Goal: Task Accomplishment & Management: Manage account settings

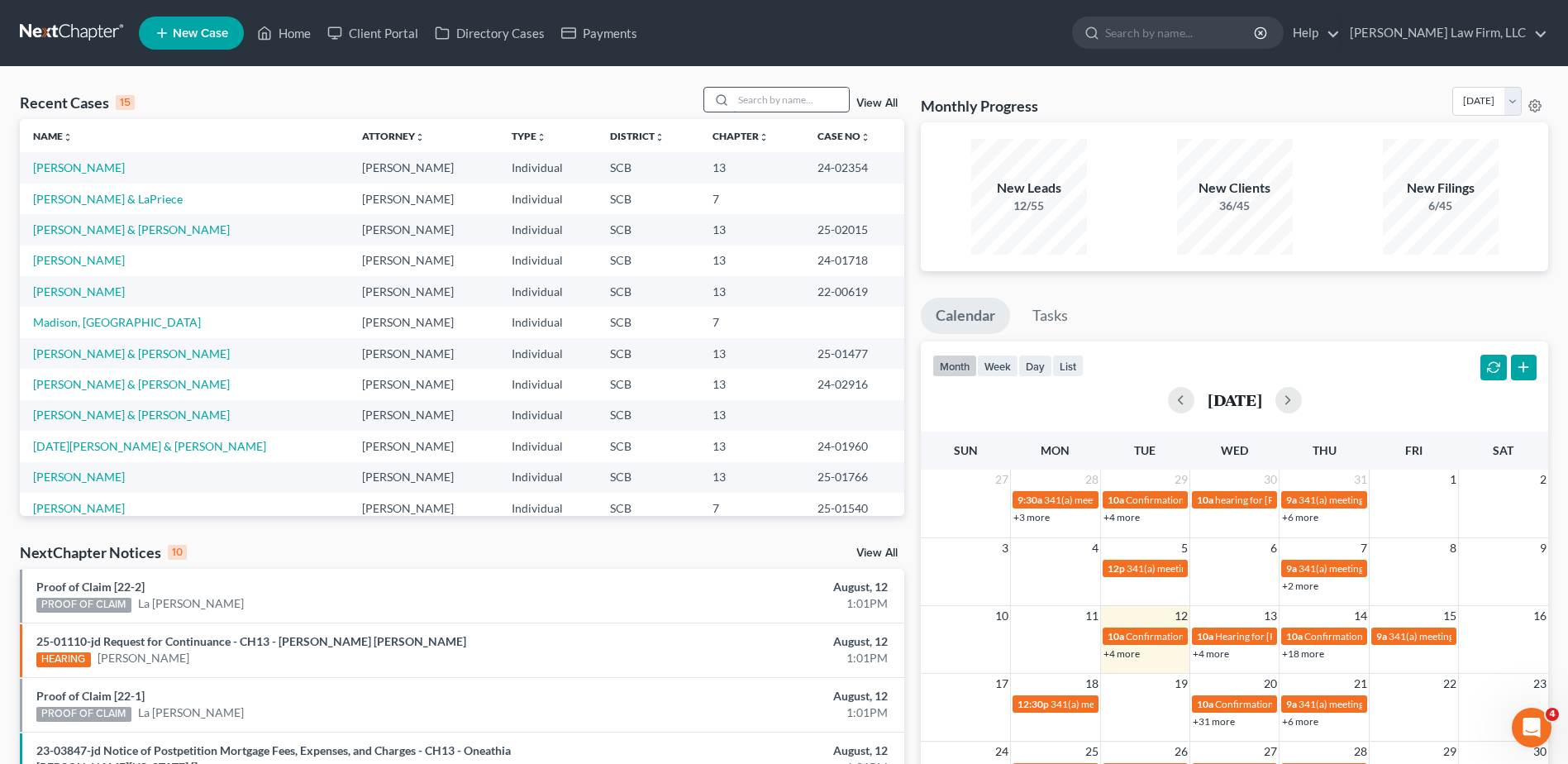
click at [769, 91] on input "search" at bounding box center [791, 99] width 115 height 24
click at [117, 446] on link "[DATE][PERSON_NAME] & [PERSON_NAME]" at bounding box center [149, 446] width 233 height 14
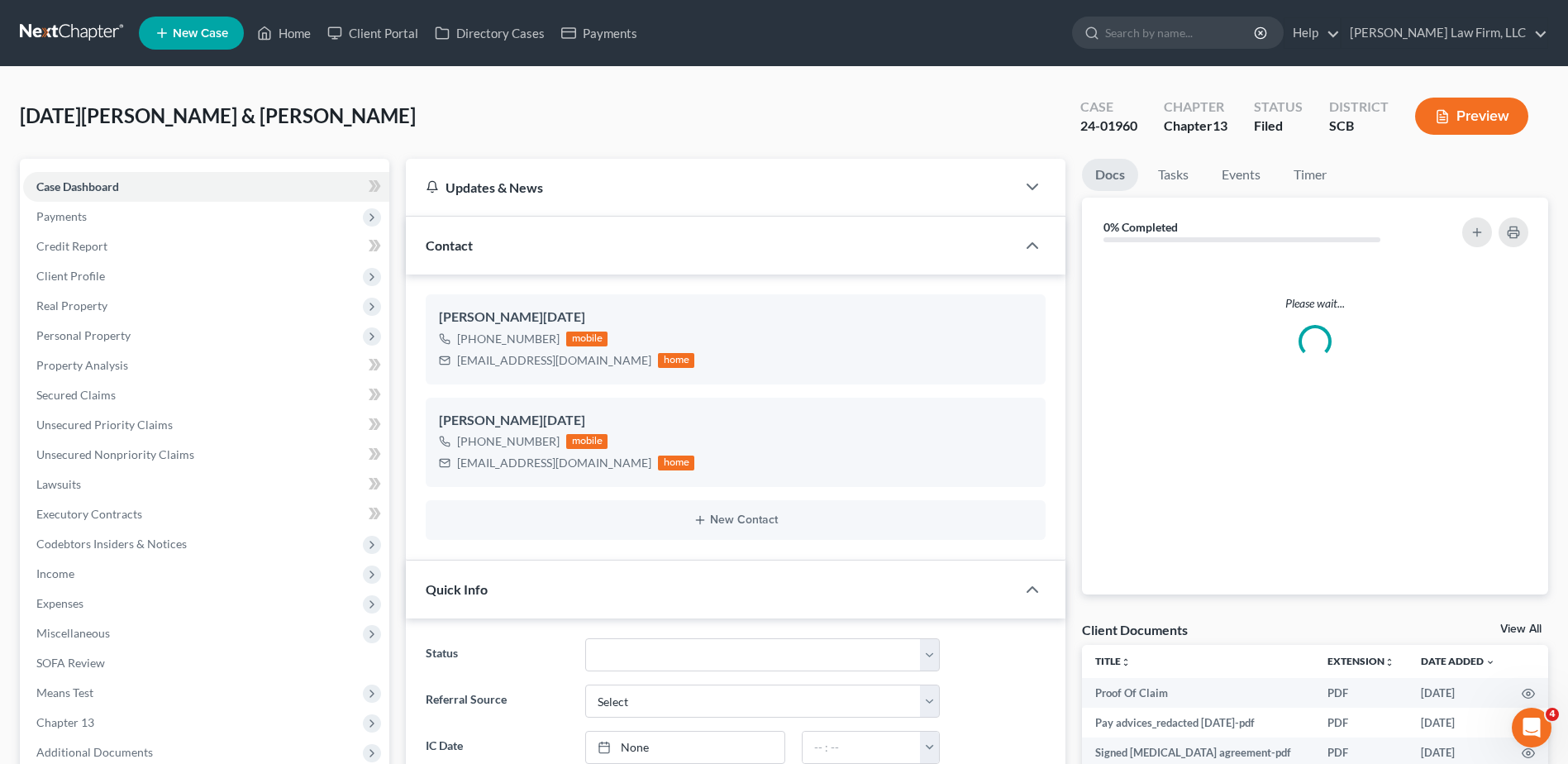
select select "1"
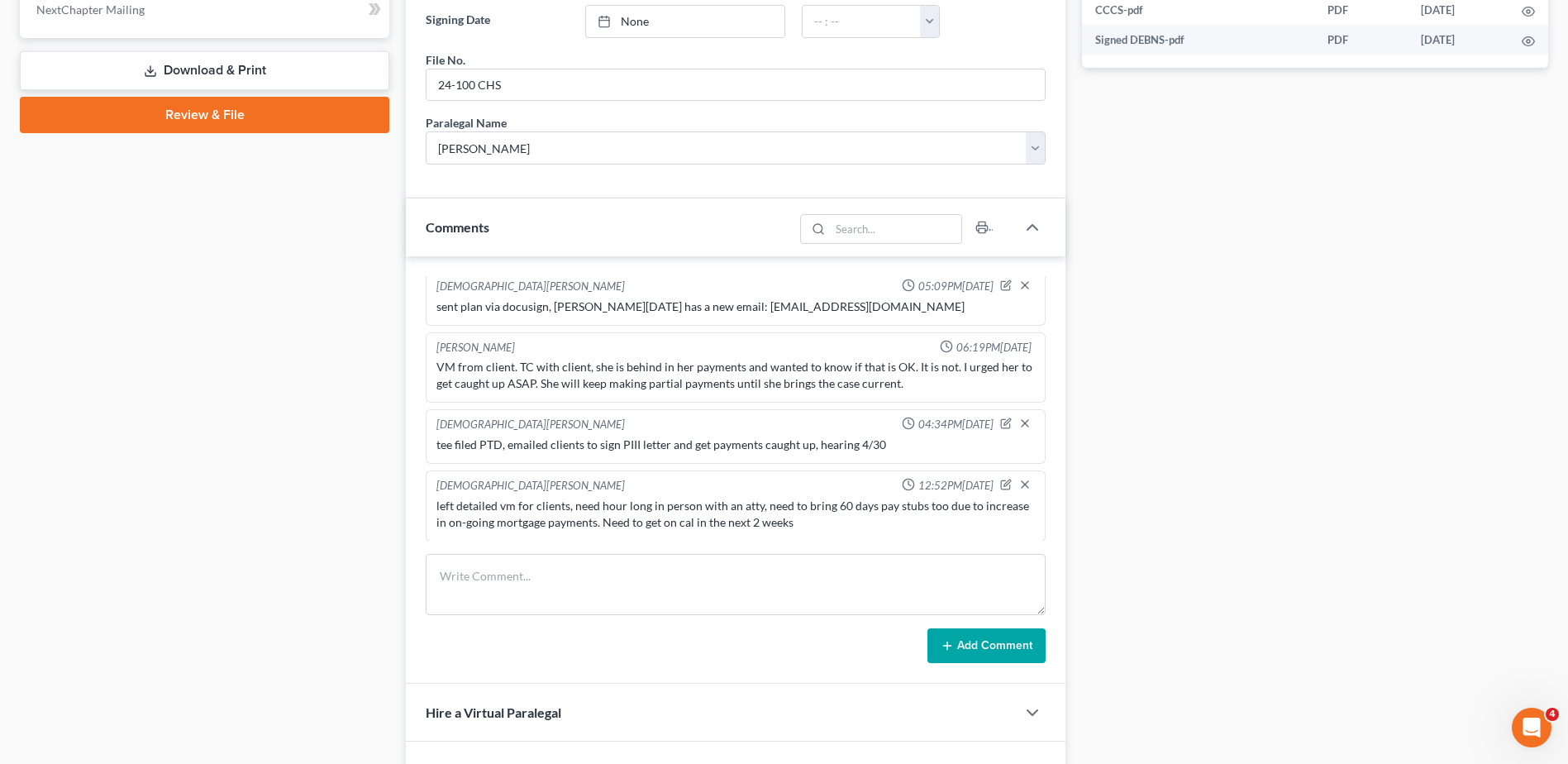
scroll to position [909, 0]
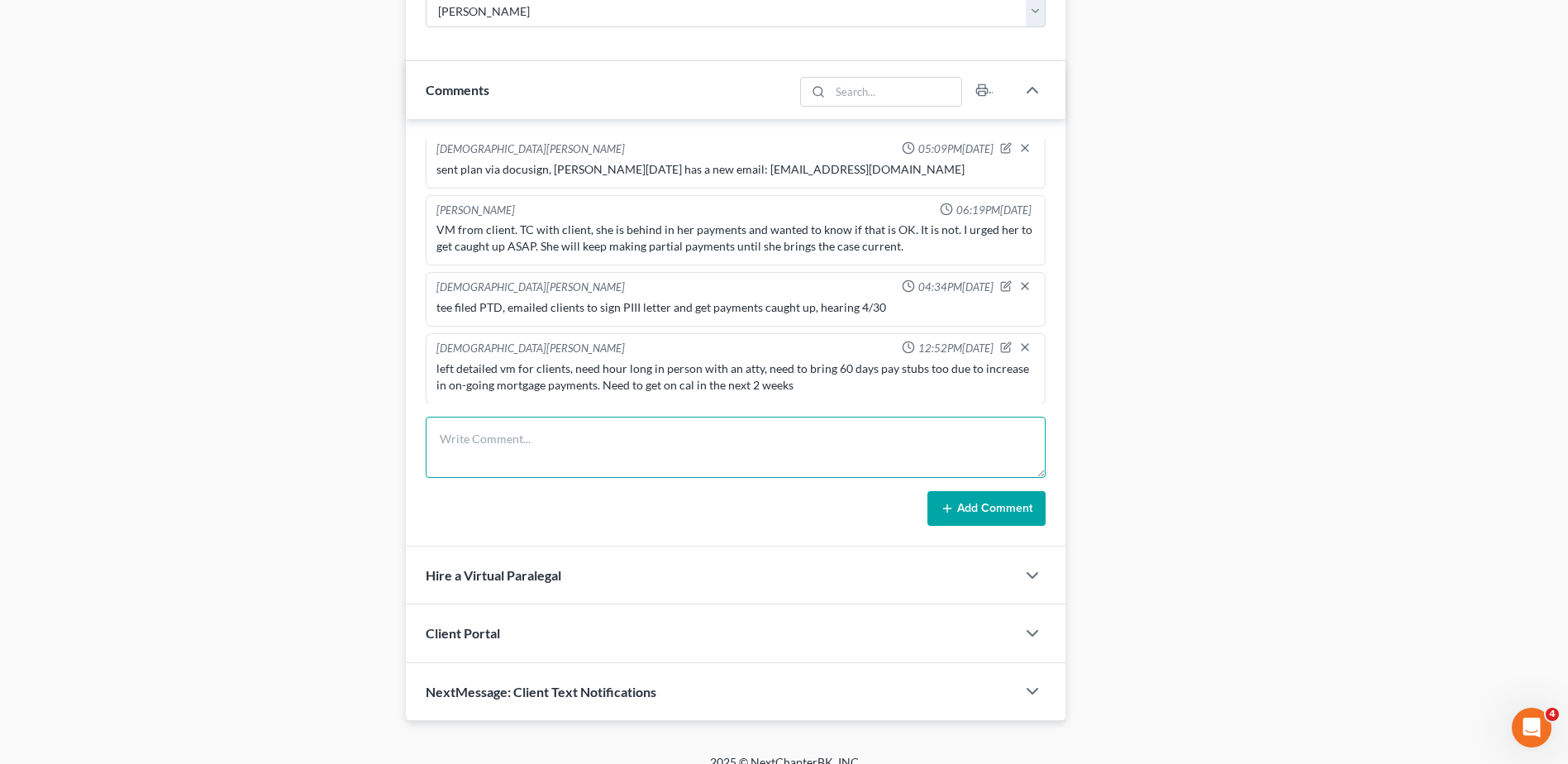
click at [494, 442] on textarea at bounding box center [735, 447] width 620 height 62
paste textarea "Due to an increase in the on-going mortgage payment, the confirmed plan is no l…"
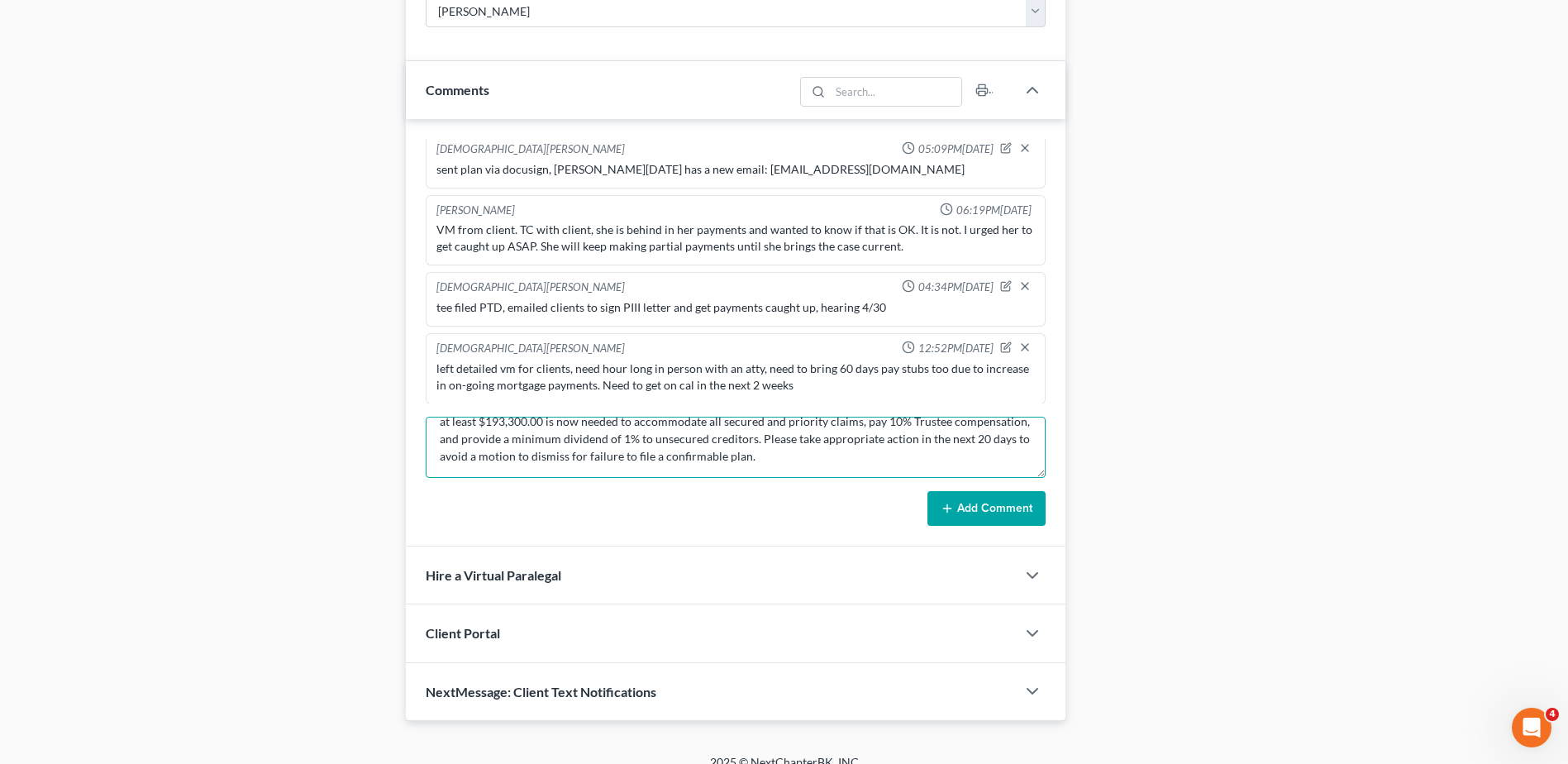
scroll to position [56, 0]
type textarea "Email from [PERSON_NAME] with [PERSON_NAME]'s office: Due to an increase in the…"
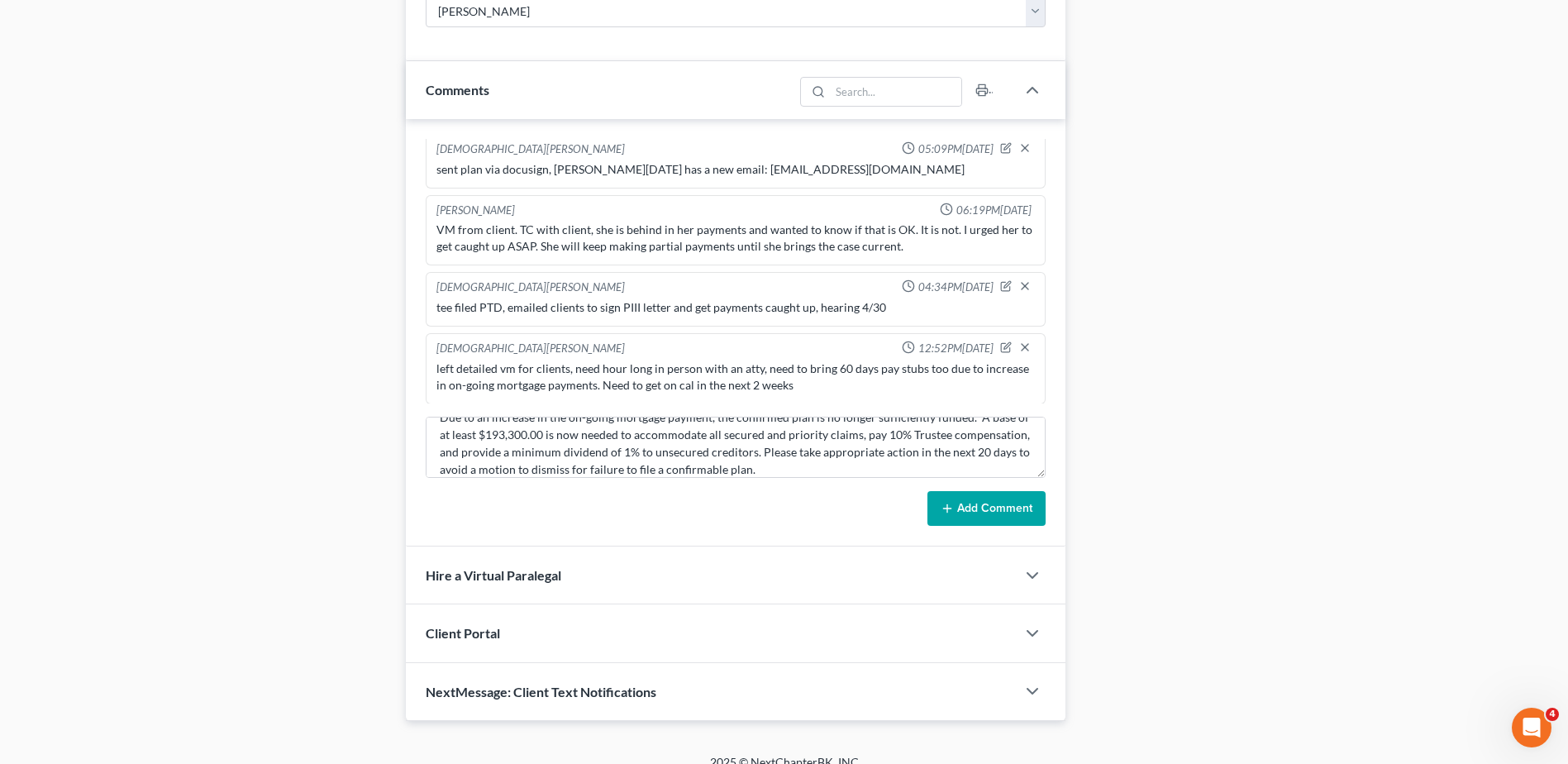
click at [984, 503] on button "Add Comment" at bounding box center [986, 508] width 118 height 35
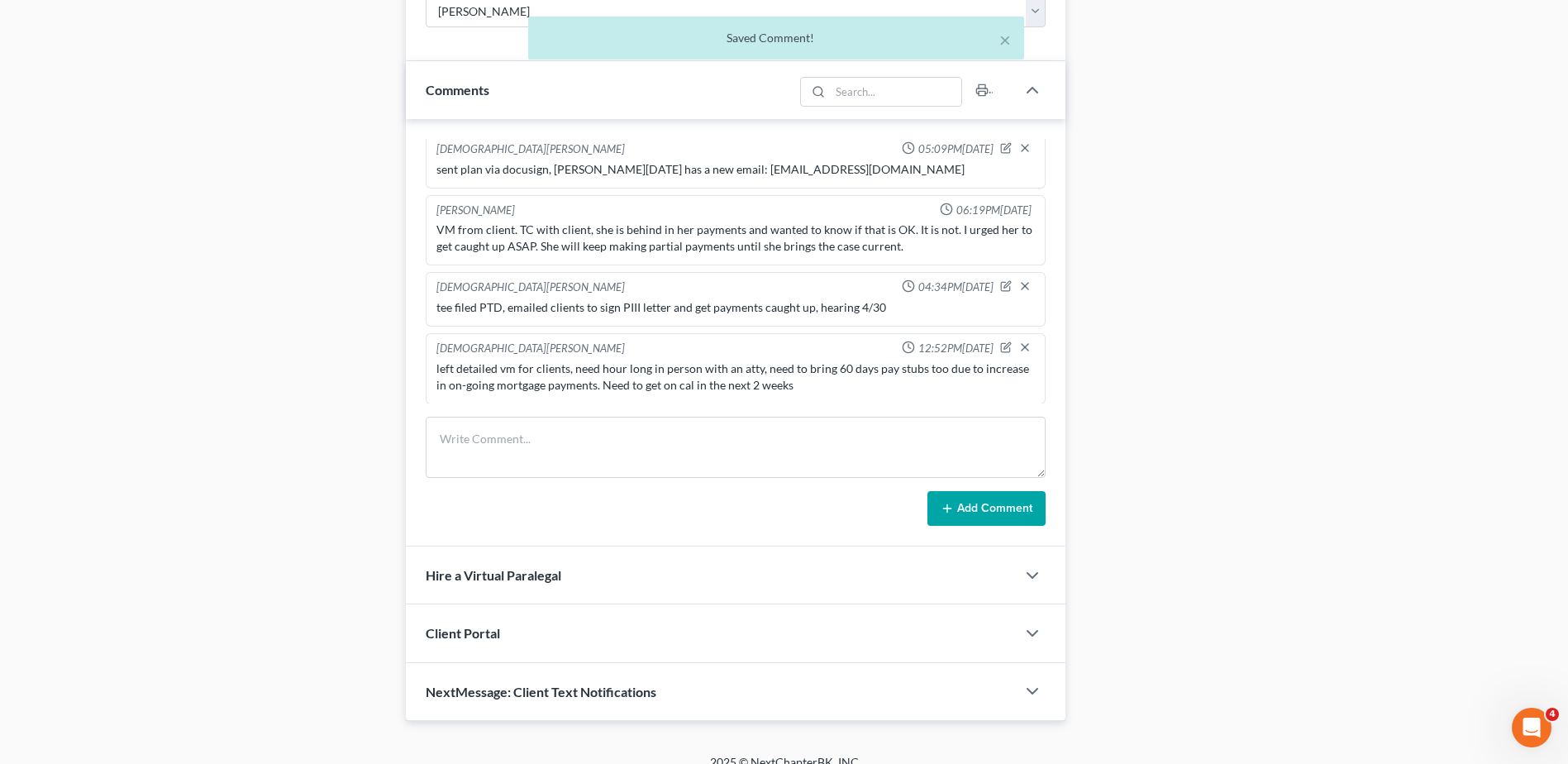
scroll to position [1309, 0]
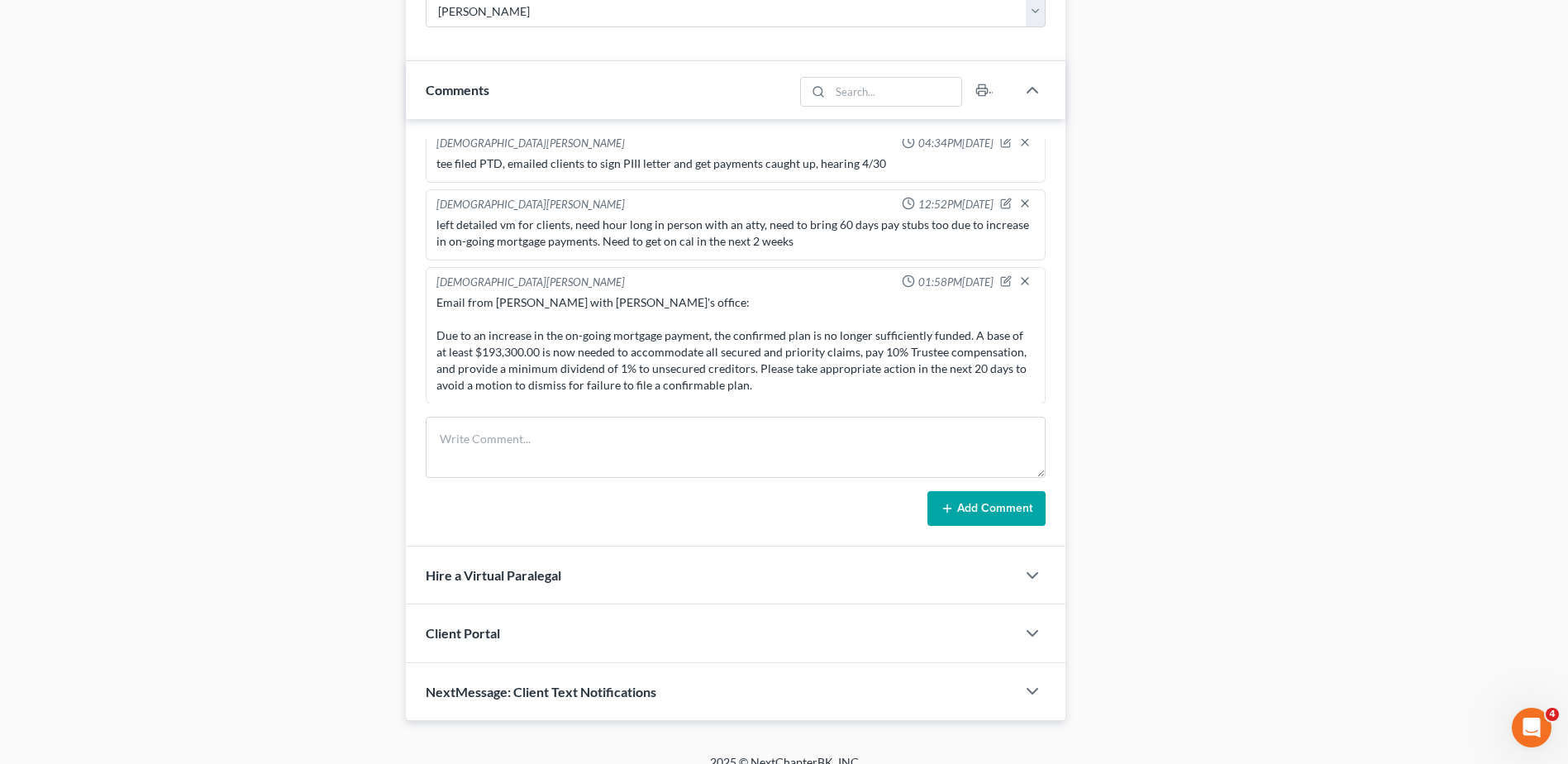
drag, startPoint x: 404, startPoint y: 209, endPoint x: 396, endPoint y: 206, distance: 8.5
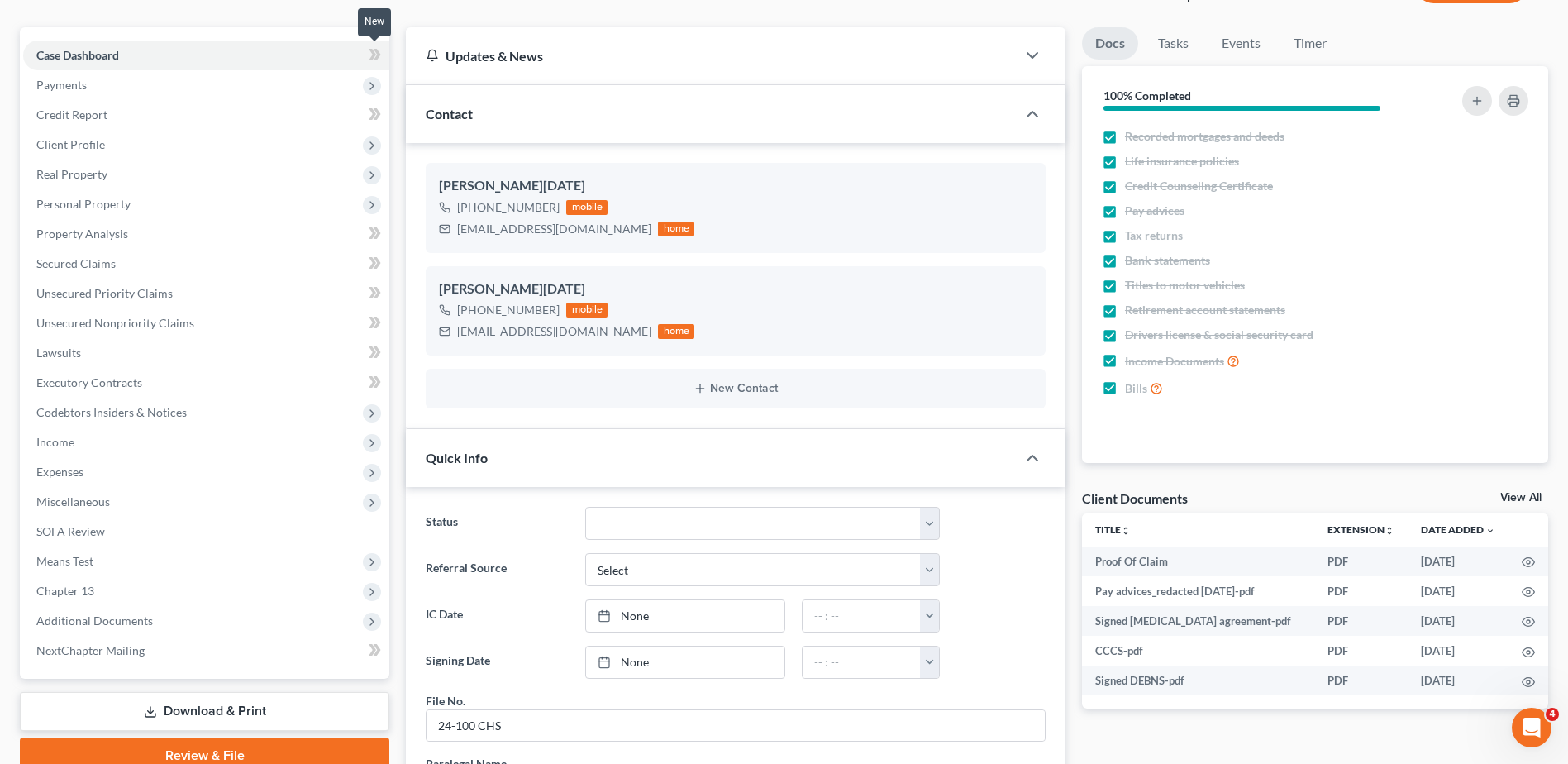
scroll to position [0, 0]
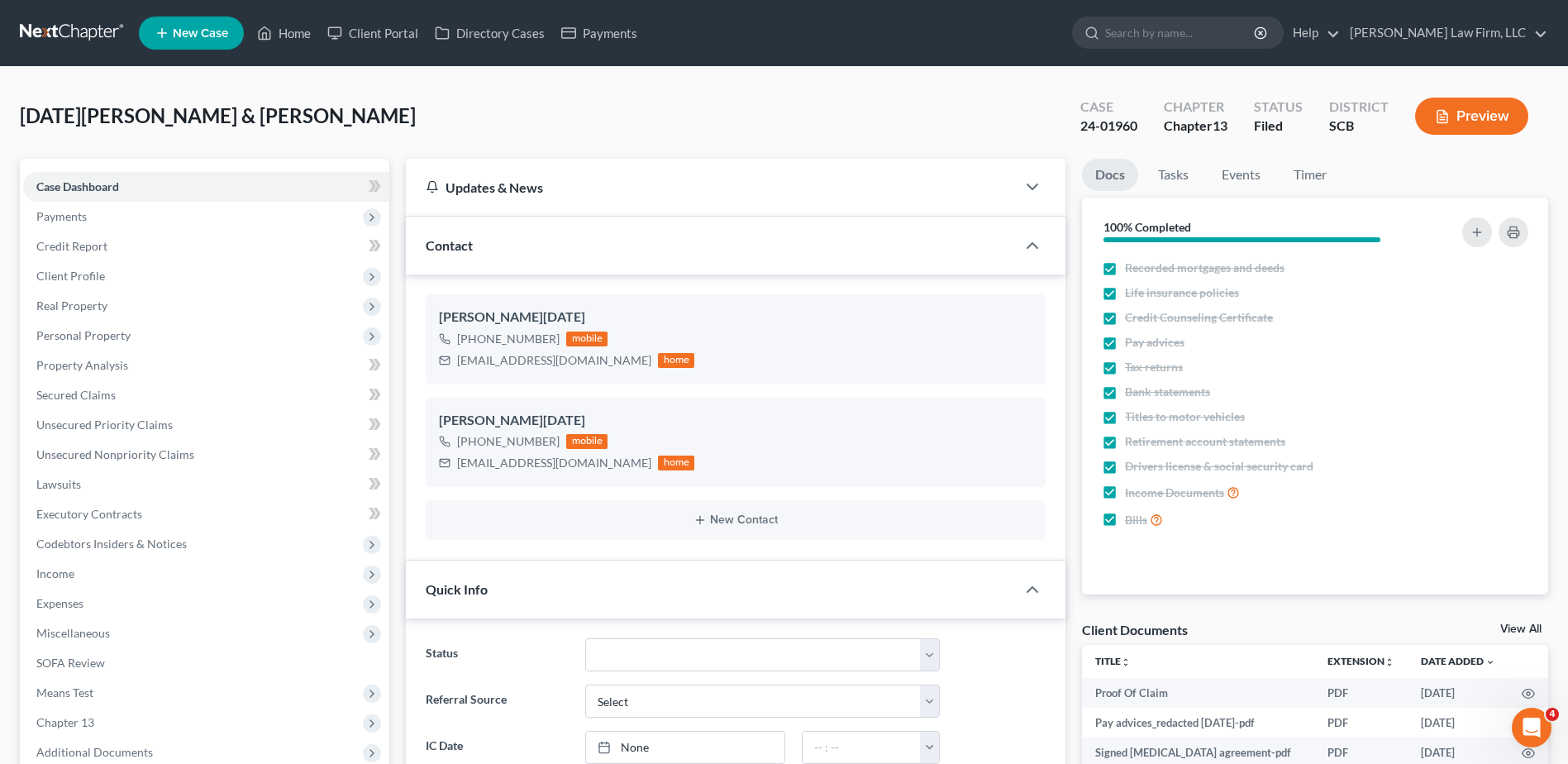
click at [68, 33] on link at bounding box center [73, 33] width 106 height 30
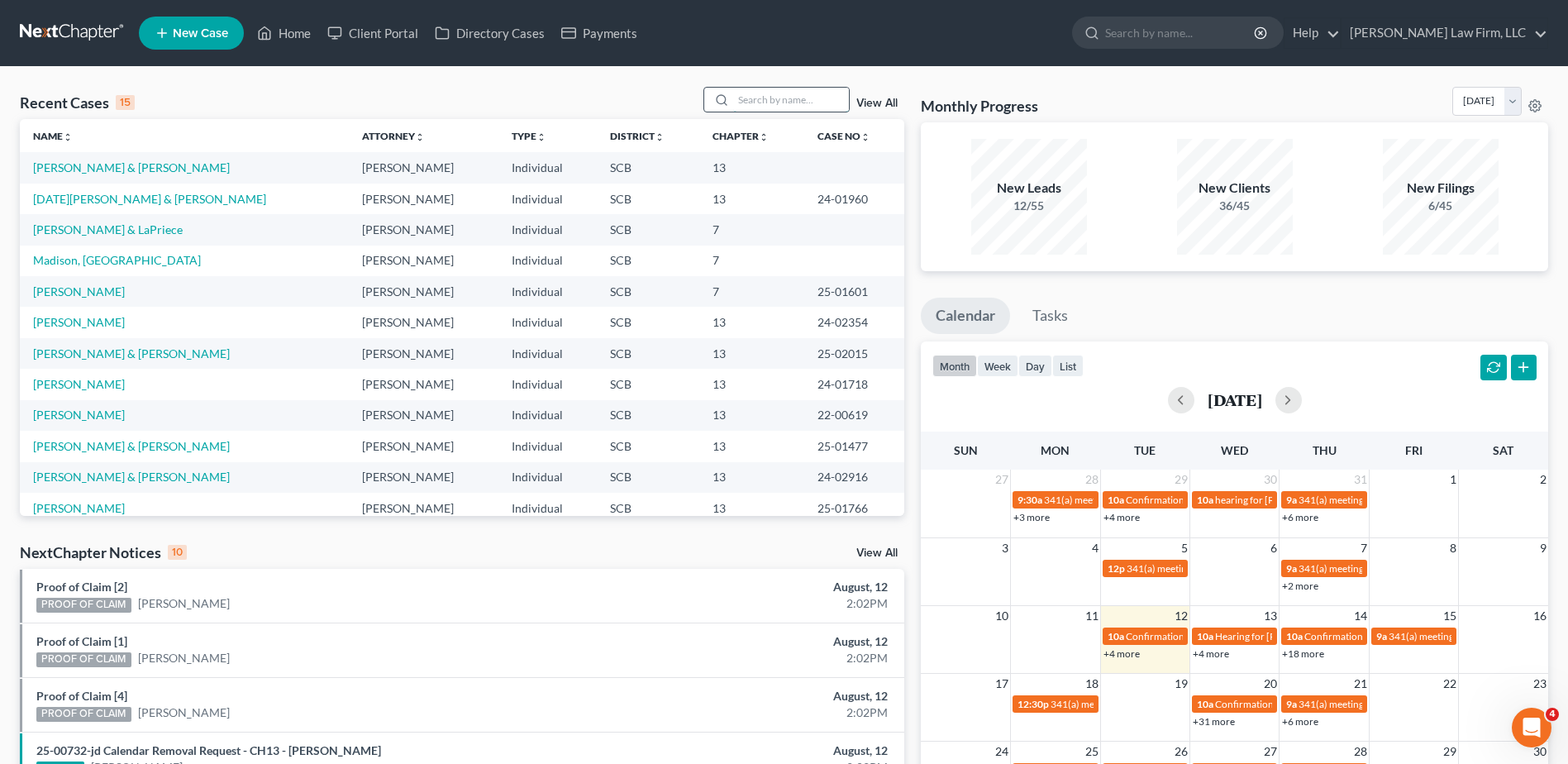
click at [786, 100] on input "search" at bounding box center [791, 99] width 115 height 24
type input "breighner"
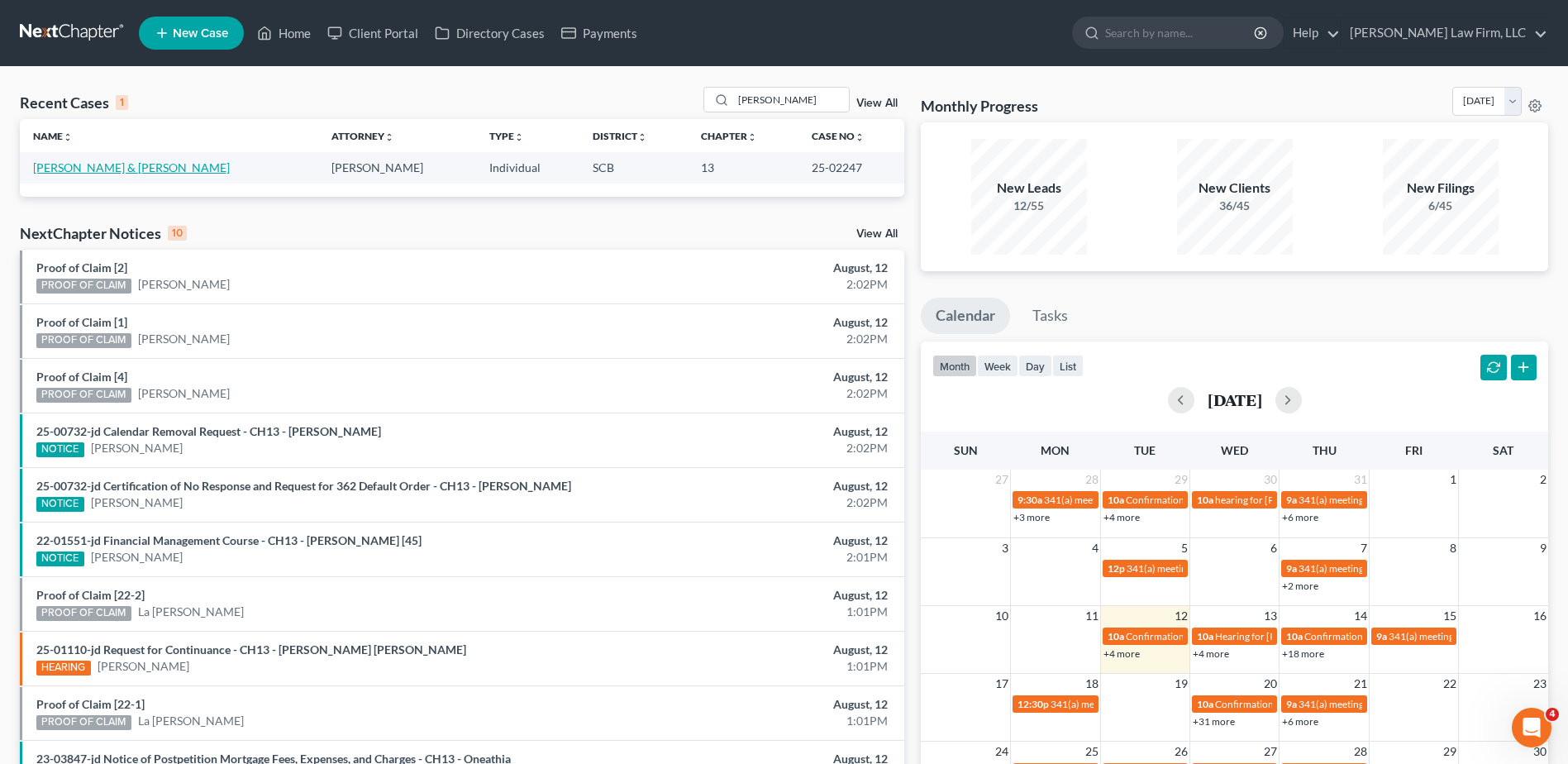
click at [105, 170] on link "Breighner, Justin & Beeler-Breighner, Meghan" at bounding box center [131, 167] width 197 height 14
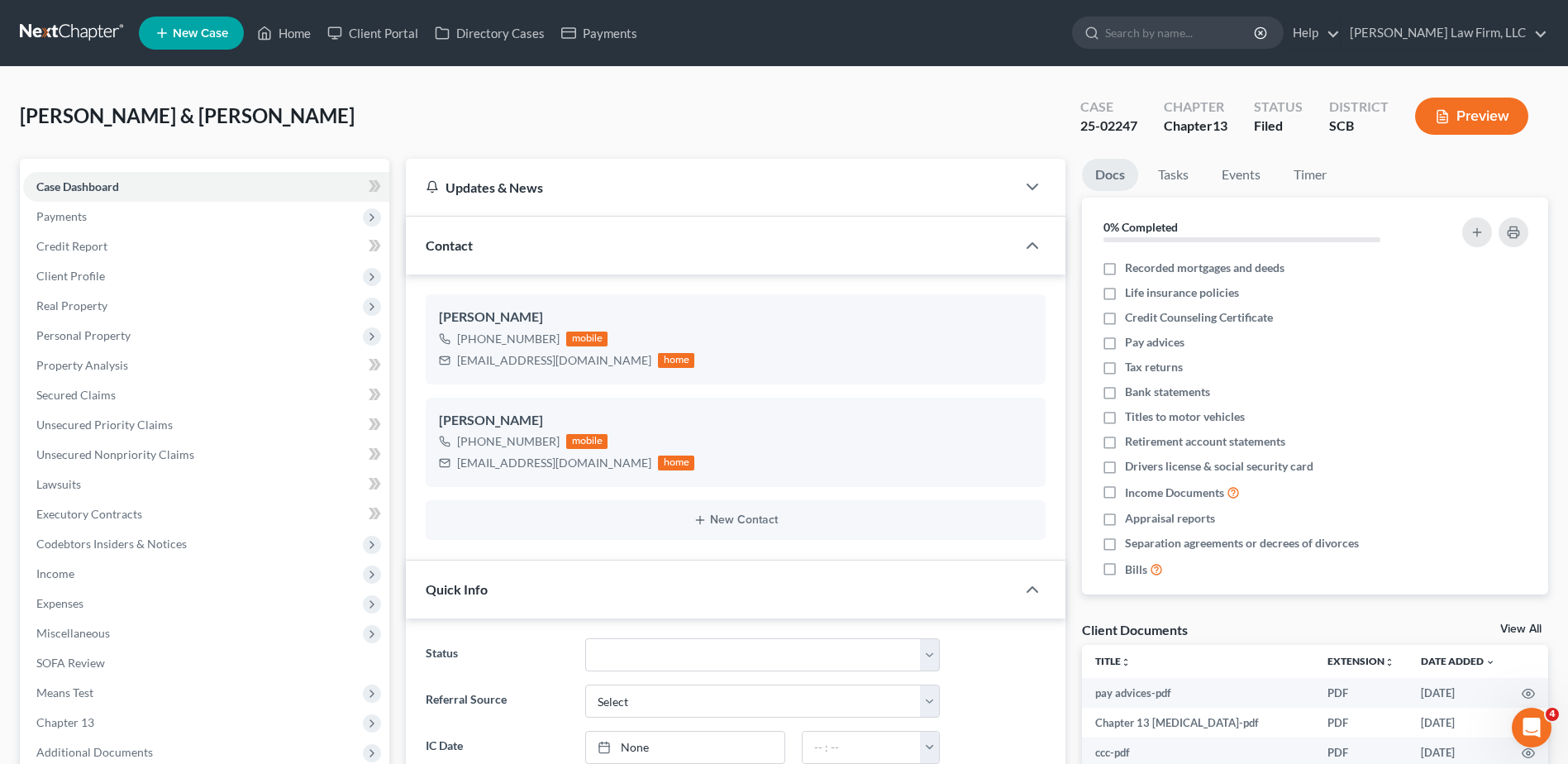
select select "0"
drag, startPoint x: 598, startPoint y: 364, endPoint x: 453, endPoint y: 364, distance: 145.0
click at [453, 364] on div "meghanbeeler@yahoo.com home" at bounding box center [567, 360] width 256 height 21
copy div "meghanbeeler@yahoo.com"
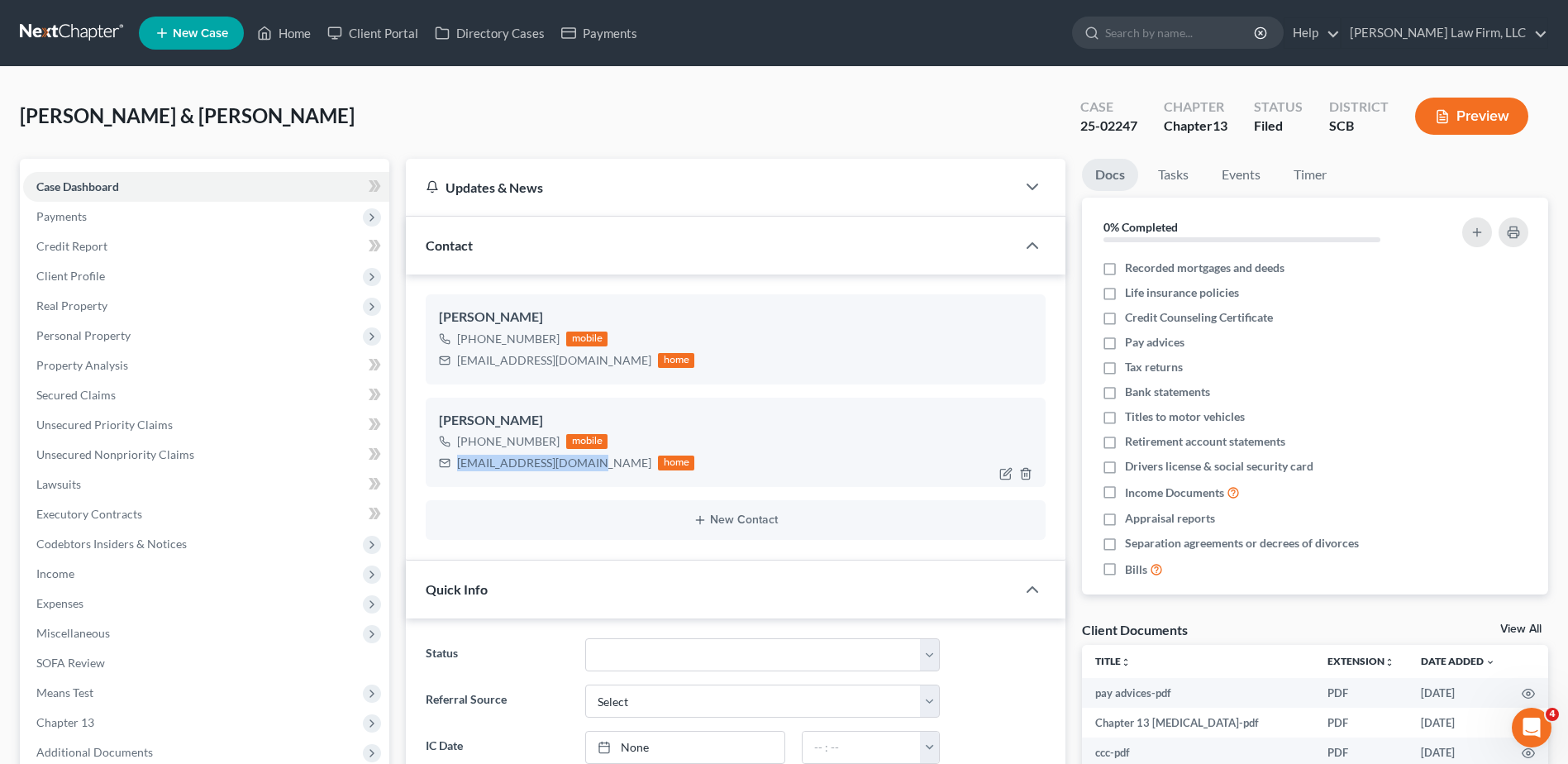
drag, startPoint x: 586, startPoint y: 469, endPoint x: 458, endPoint y: 469, distance: 128.0
click at [458, 469] on div "jbreighner85@gmail.com home" at bounding box center [567, 462] width 256 height 21
copy div "jbreighner85@gmail.com"
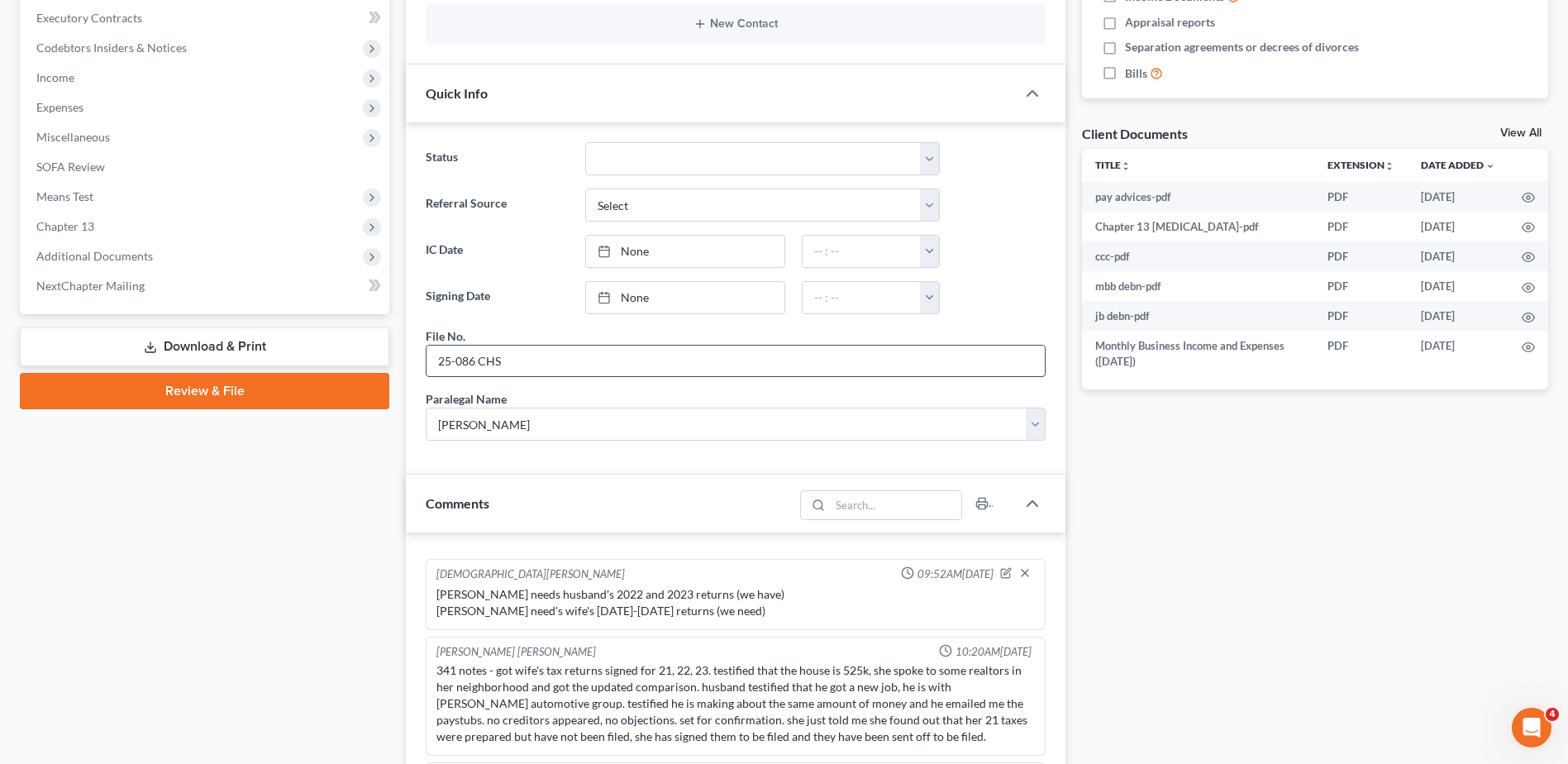
scroll to position [1074, 0]
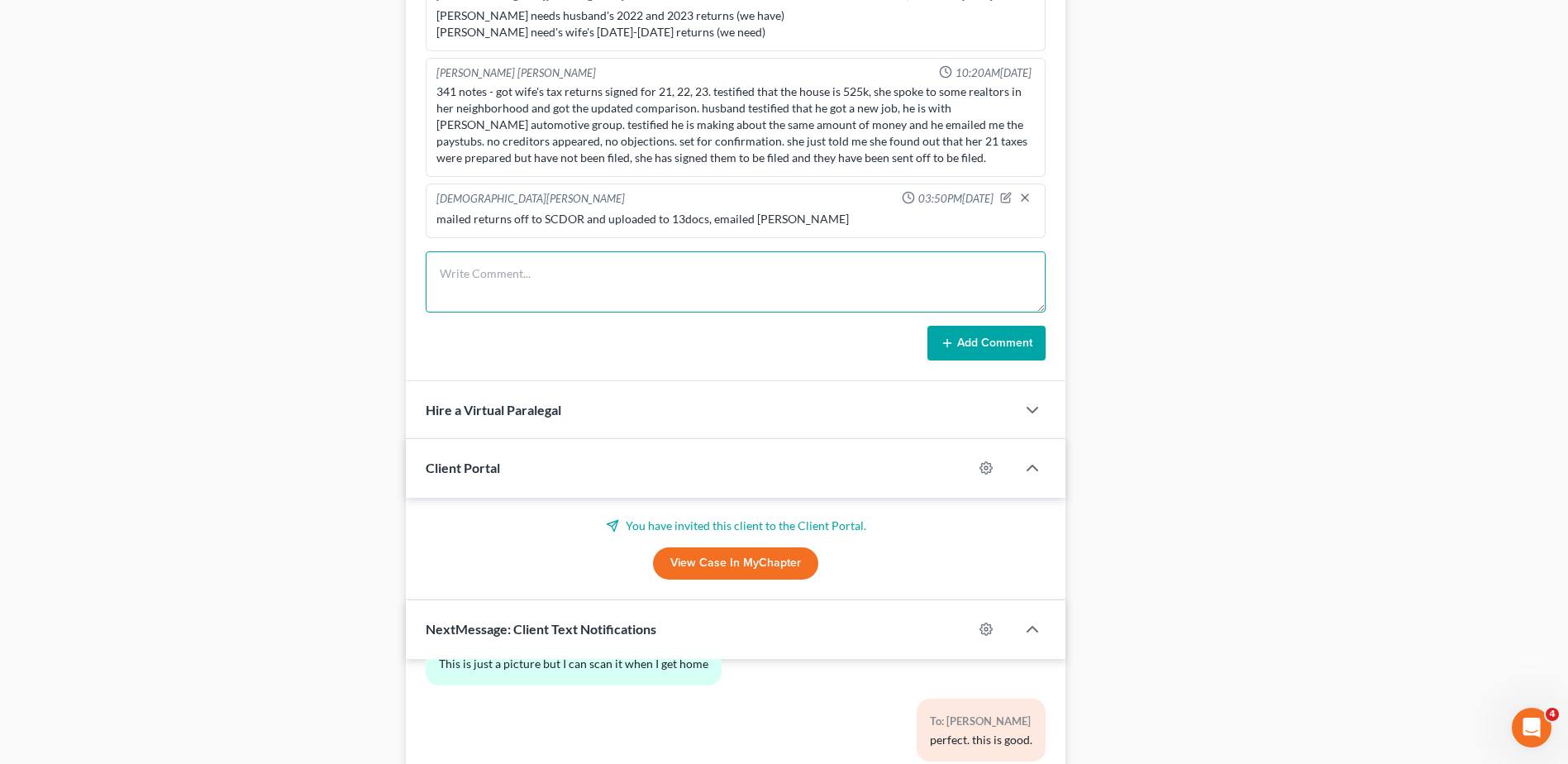
click at [528, 279] on textarea at bounding box center [735, 282] width 620 height 62
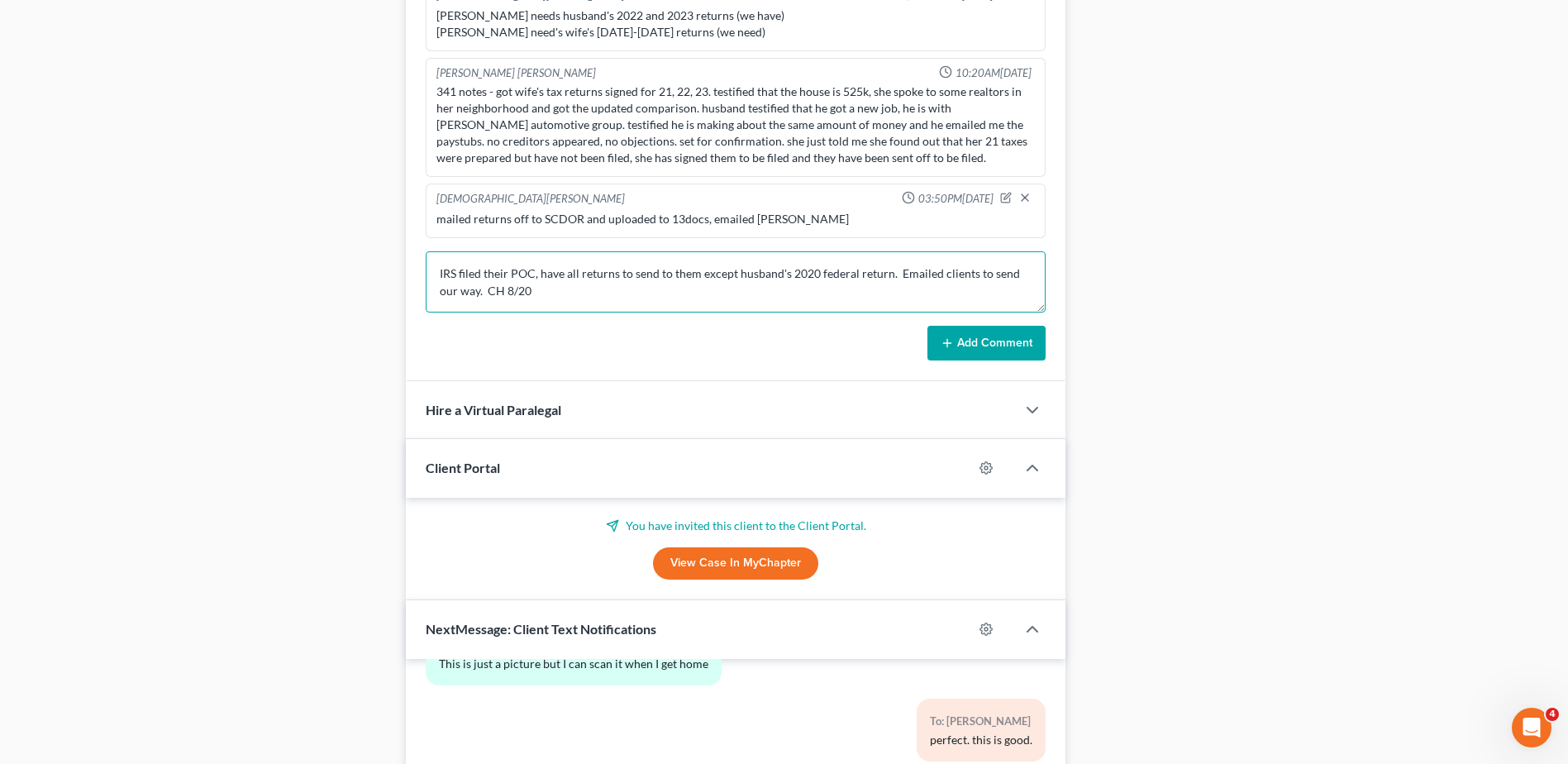
click at [545, 292] on textarea "IRS filed their POC, have all returns to send to them except husband's 2020 fed…" at bounding box center [735, 282] width 620 height 62
type textarea "IRS filed their POC, have all returns to send to them except husband's 2020 fed…"
click at [975, 334] on button "Add Comment" at bounding box center [986, 343] width 118 height 35
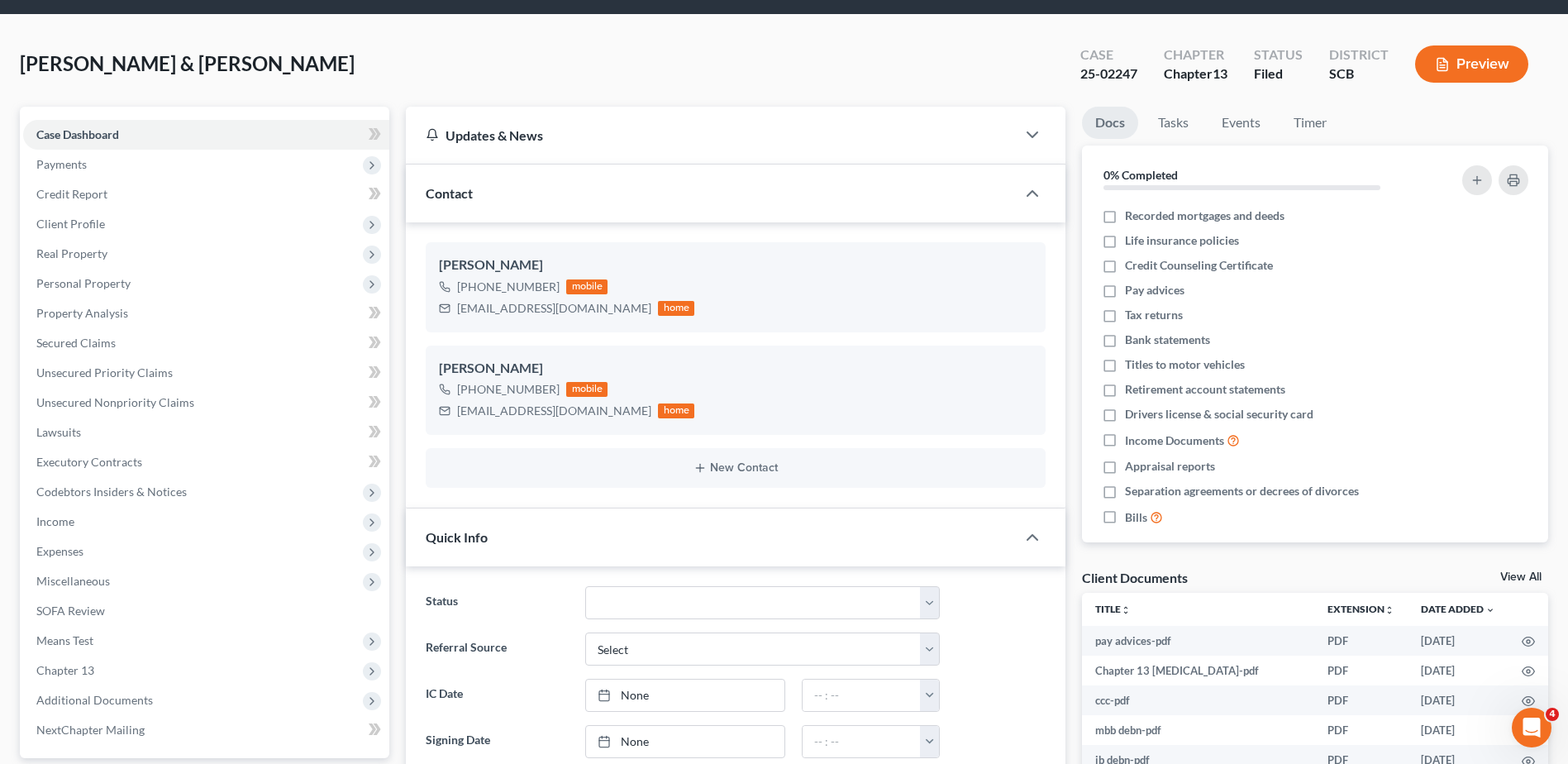
scroll to position [0, 0]
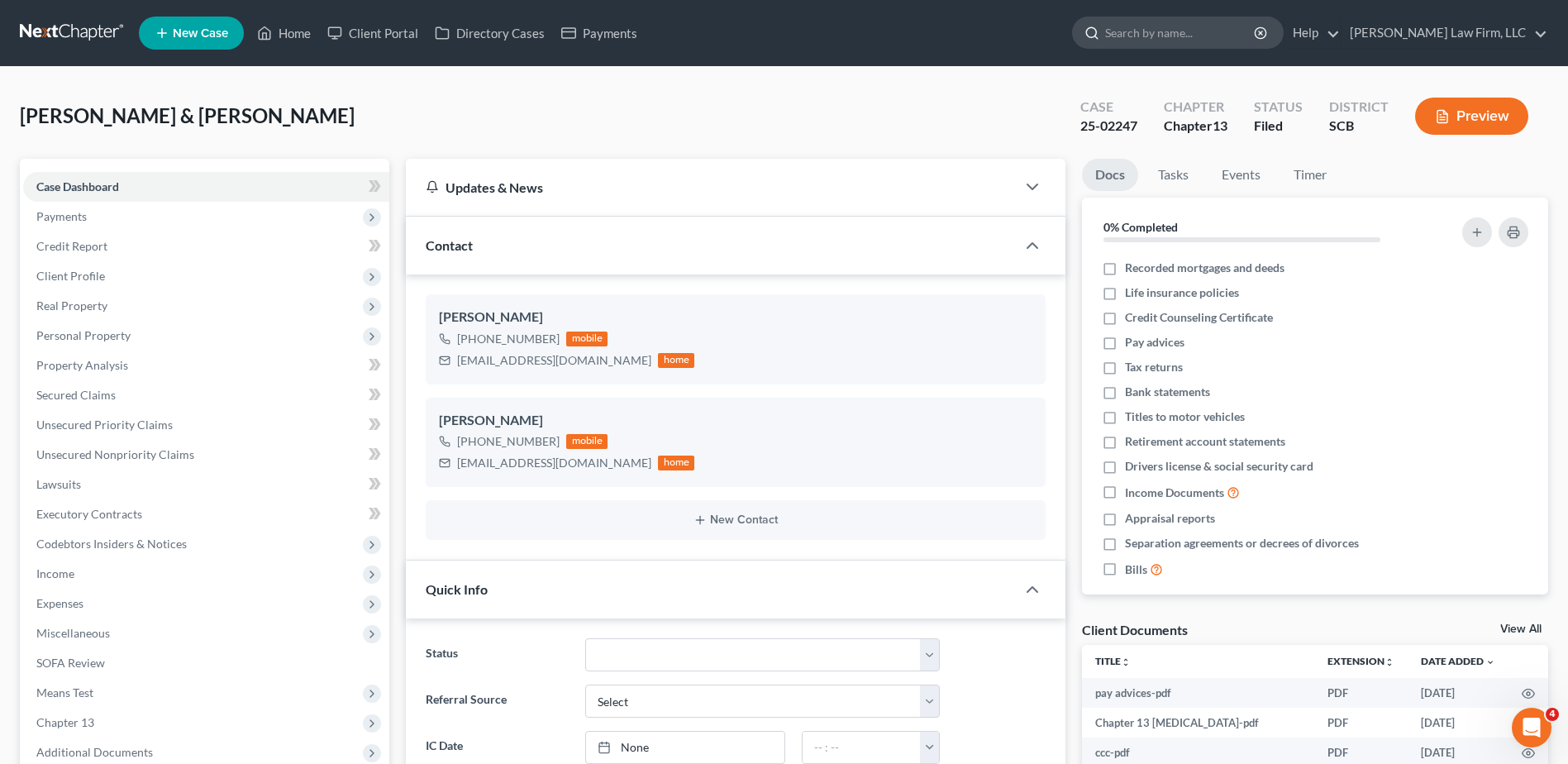
click at [1202, 36] on input "search" at bounding box center [1180, 33] width 151 height 31
type input "sheila"
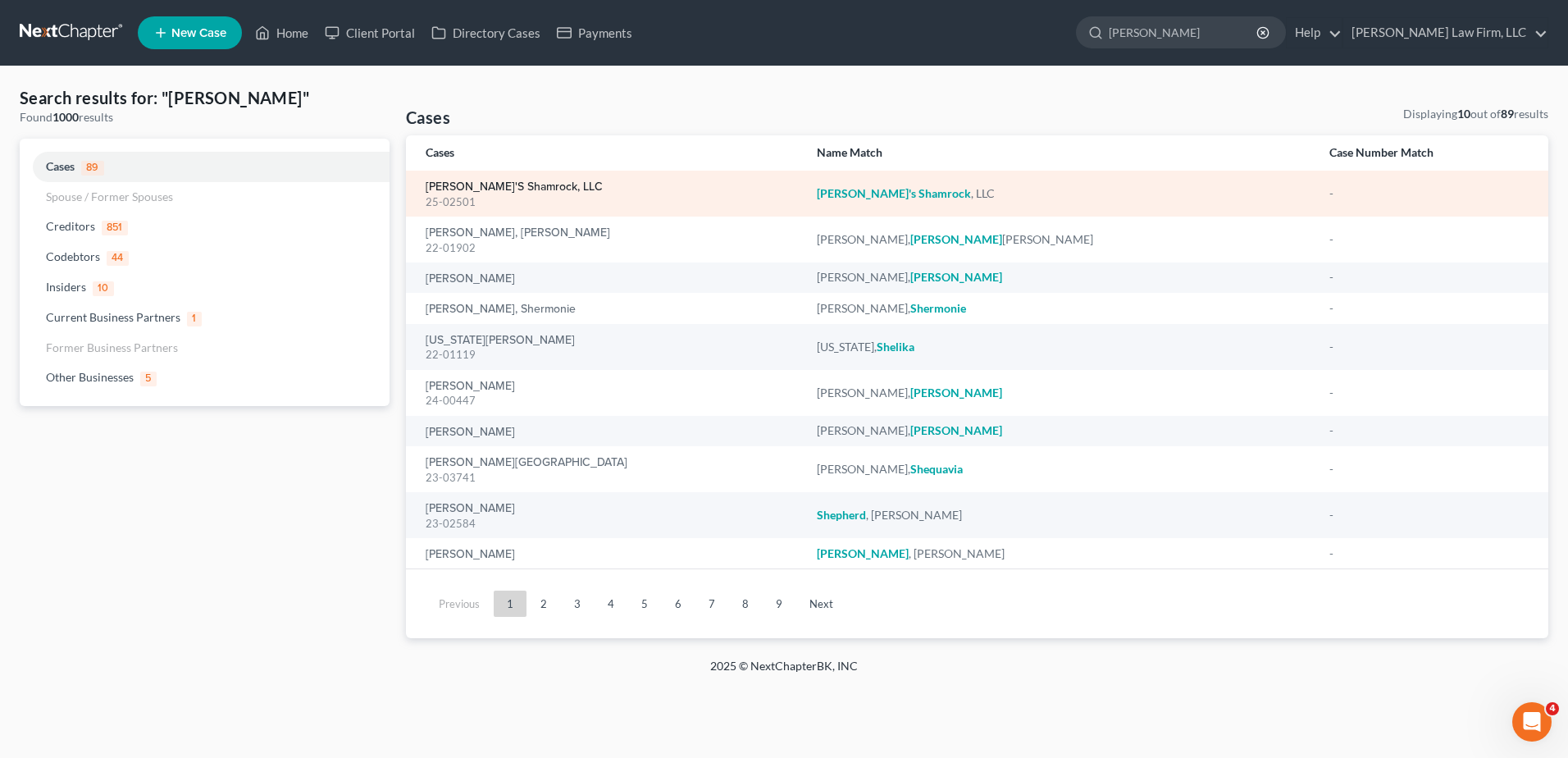
click at [431, 184] on link "Sheila's Shamrock, LLC" at bounding box center [514, 187] width 177 height 11
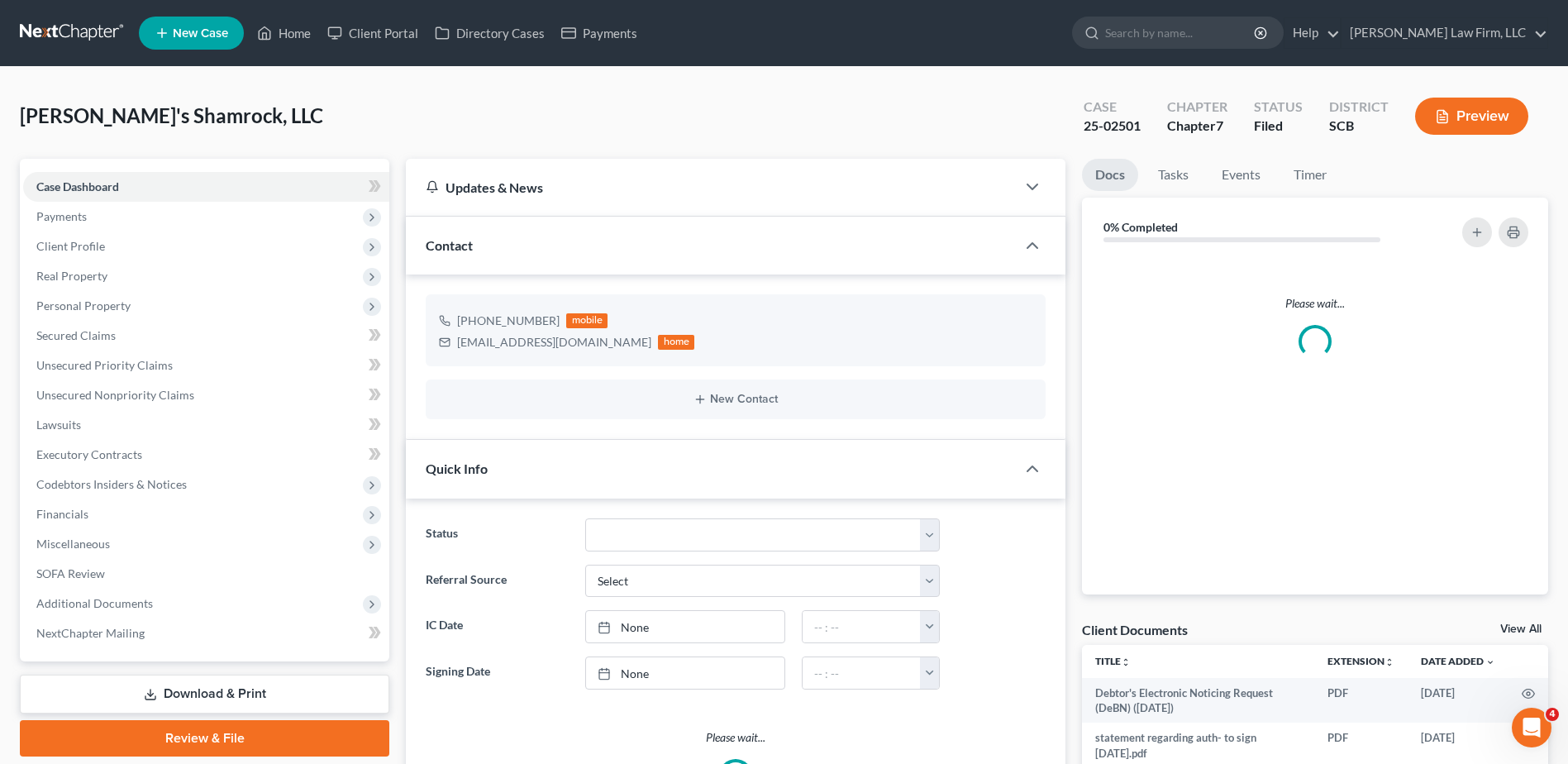
select select "1"
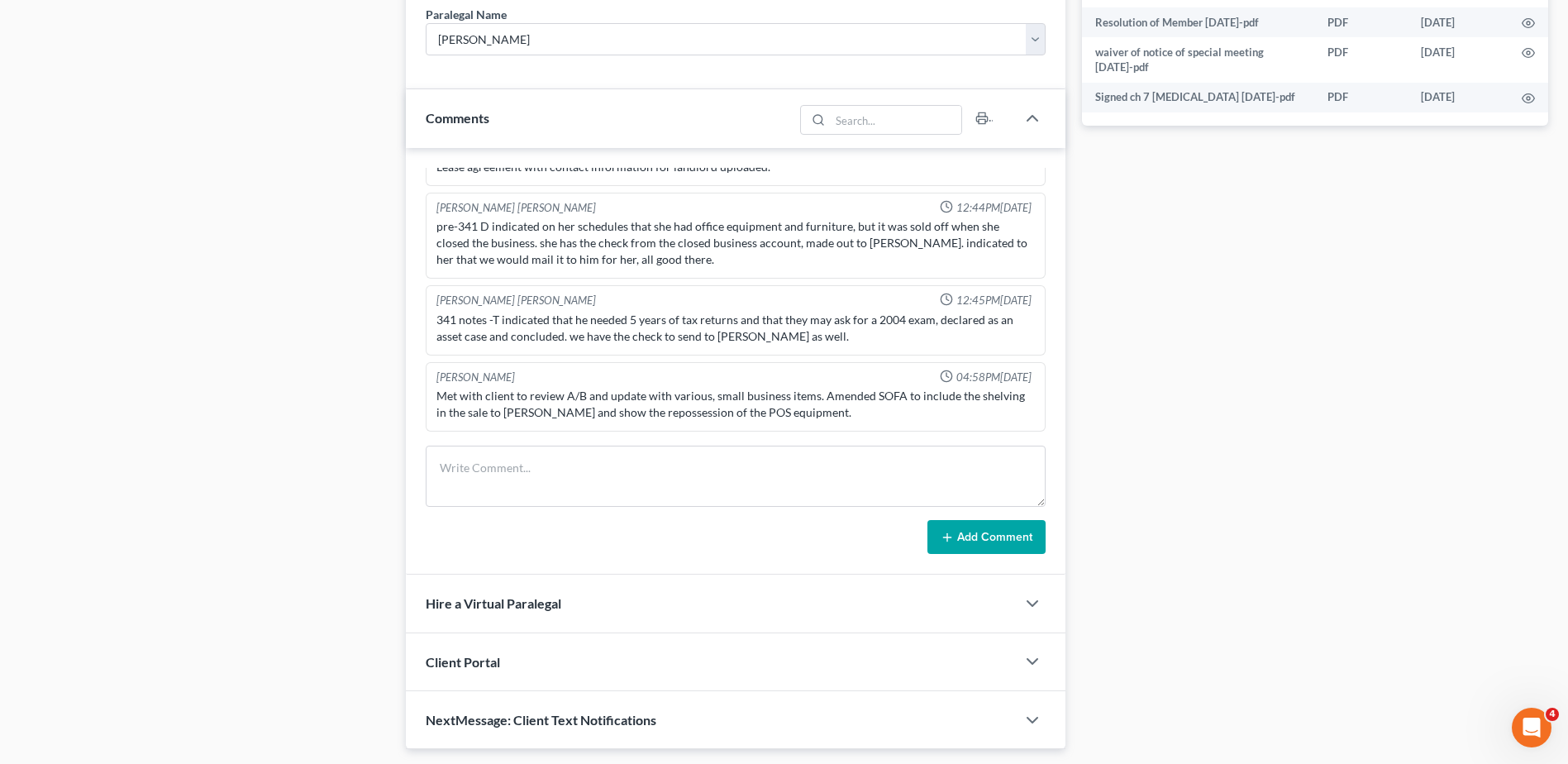
scroll to position [808, 0]
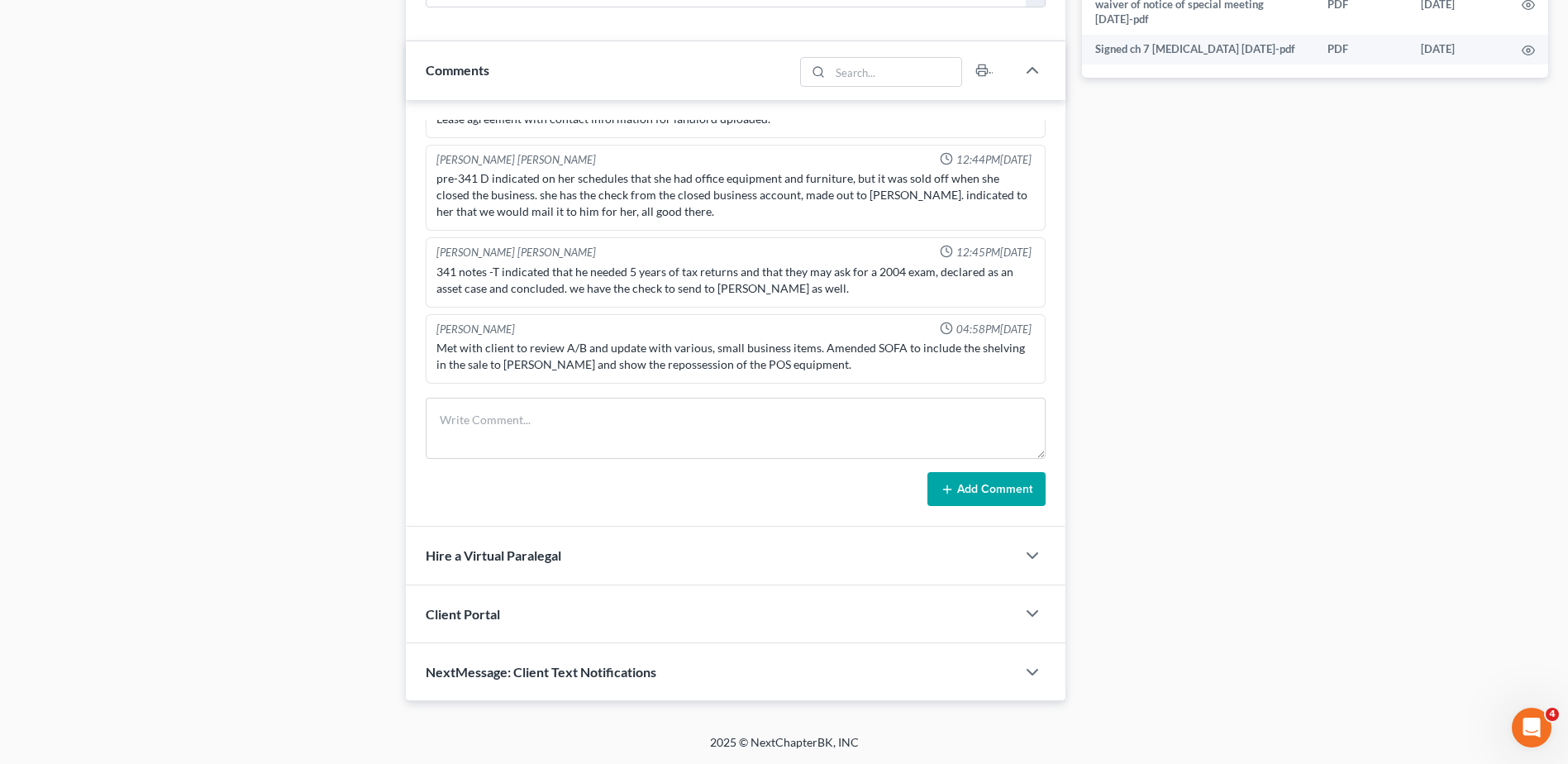
click at [821, 366] on div "Met with client to review A/B and update with various, small business items. Am…" at bounding box center [735, 356] width 599 height 33
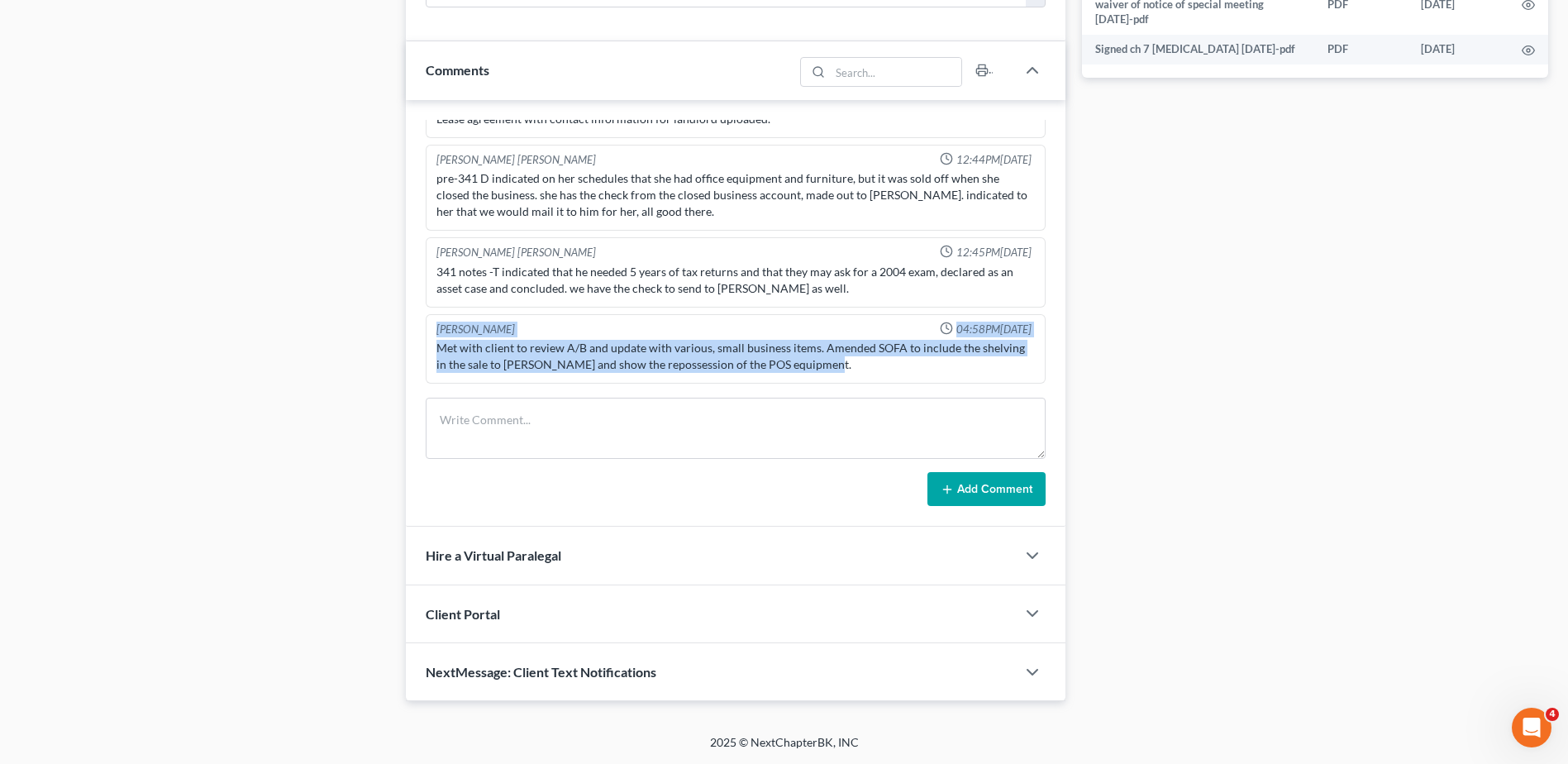
drag, startPoint x: 836, startPoint y: 362, endPoint x: 422, endPoint y: 323, distance: 415.8
click at [422, 323] on div "Mercedes Sawyer 11:34AM, 11/21/2024 Secheduled for 2nd appt 12/5/24 at 2:00 p.m…" at bounding box center [735, 313] width 659 height 428
copy div "Robert Meredith, Jr. 04:58PM, 08/08/2025 Met with client to review A/B and upda…"
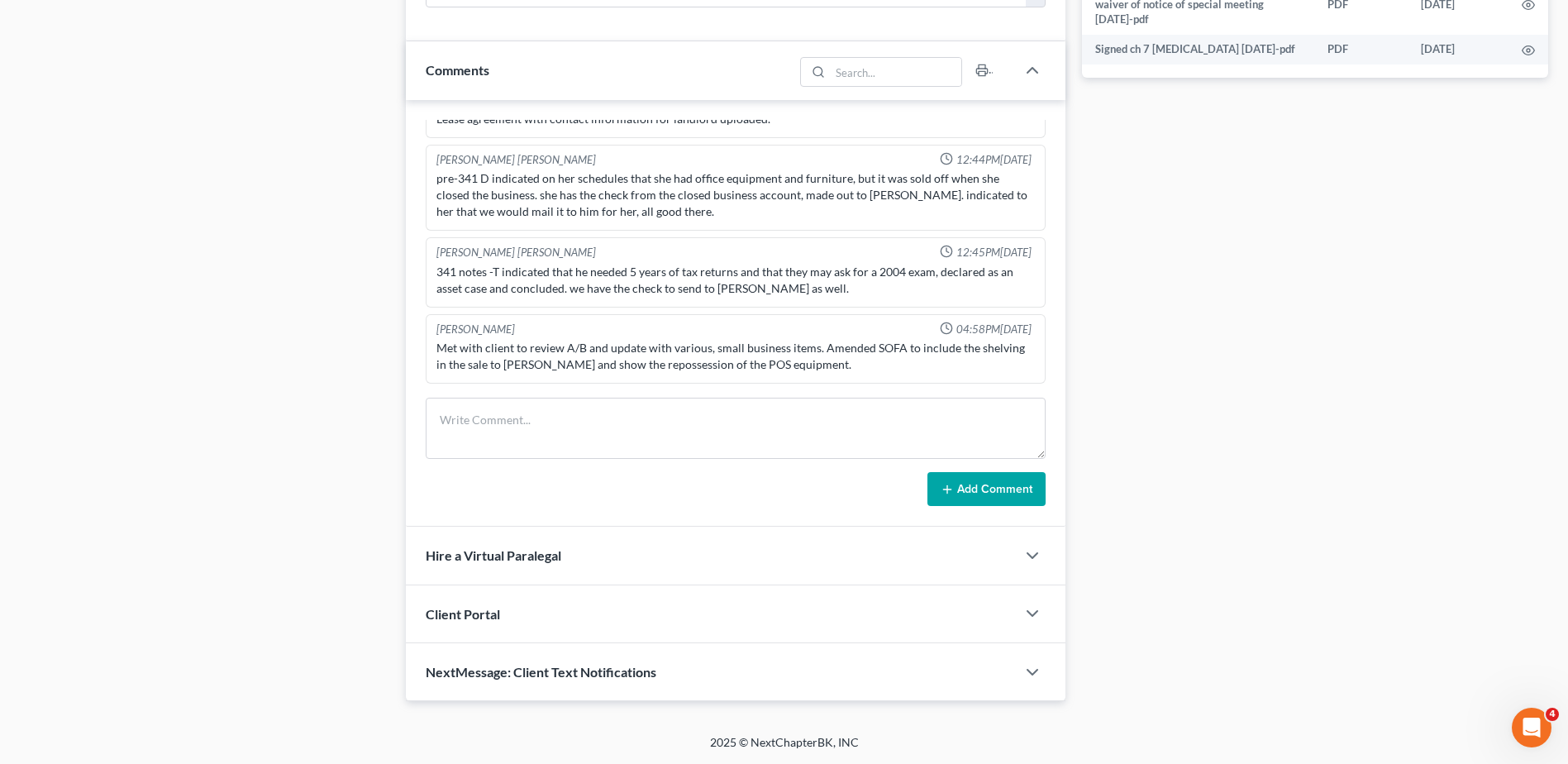
drag, startPoint x: 363, startPoint y: 312, endPoint x: 372, endPoint y: 305, distance: 11.4
click at [365, 308] on div "Case Dashboard Payments Invoices Payments Payments Credit Report Client Profile" at bounding box center [205, 26] width 386 height 1351
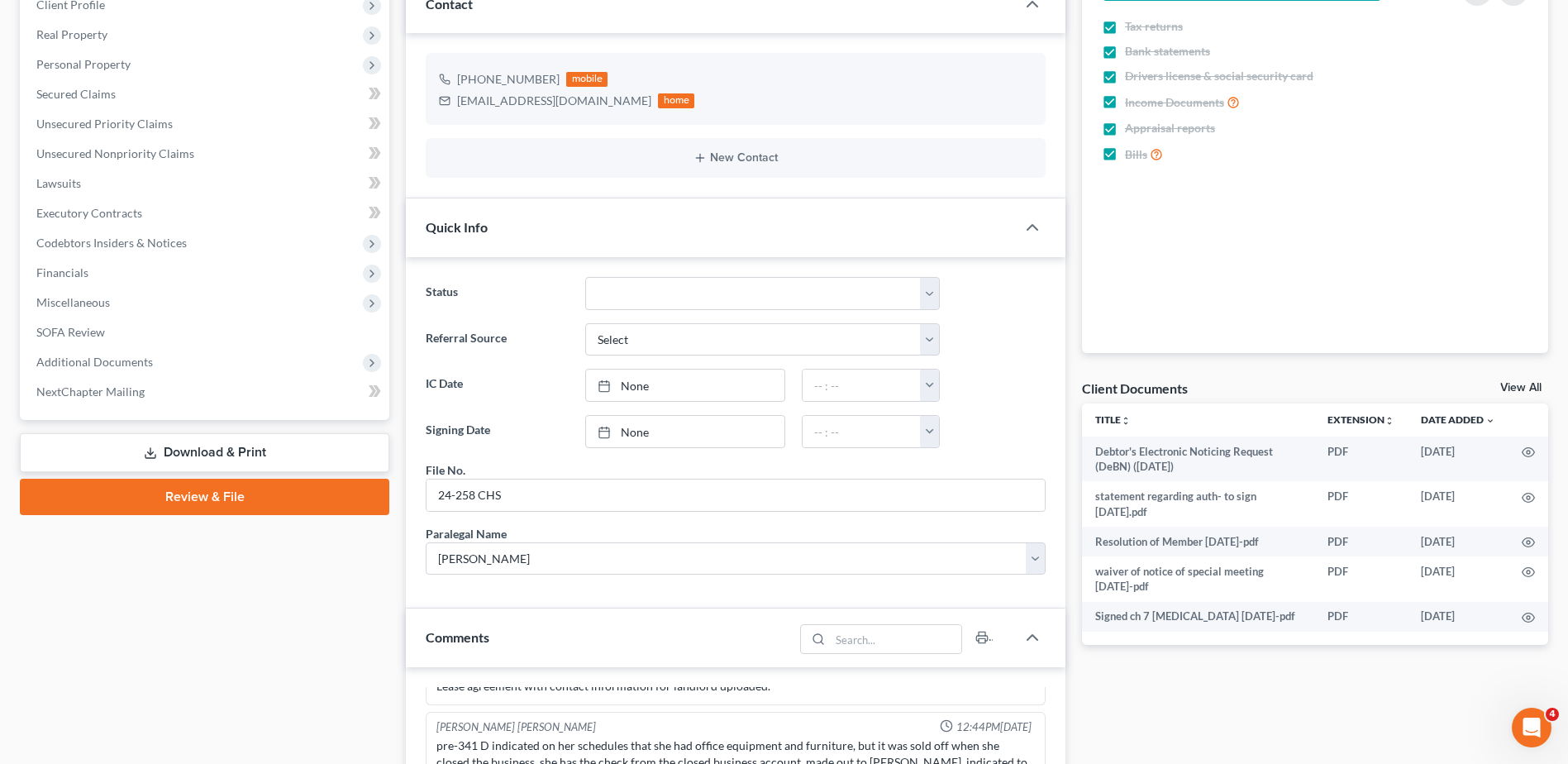
scroll to position [413, 0]
